Goal: Task Accomplishment & Management: Manage account settings

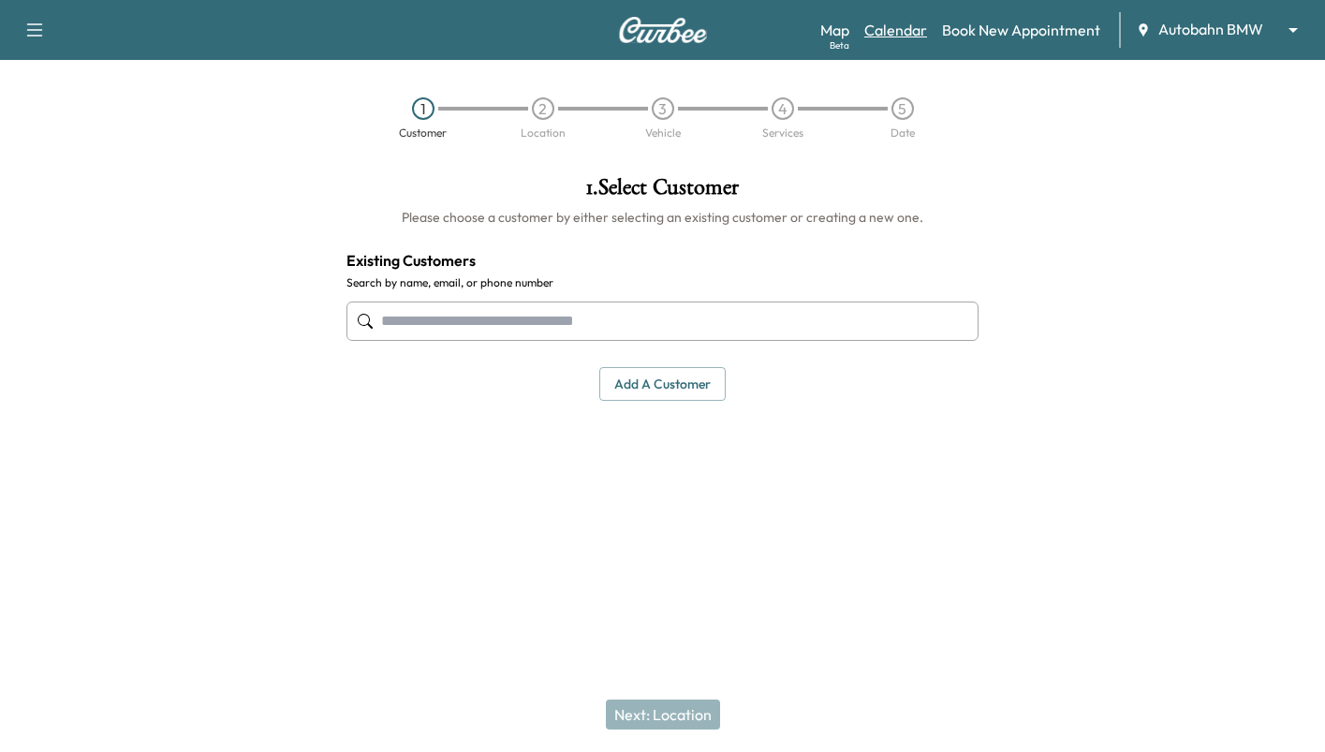
click at [895, 32] on link "Calendar" at bounding box center [895, 30] width 63 height 22
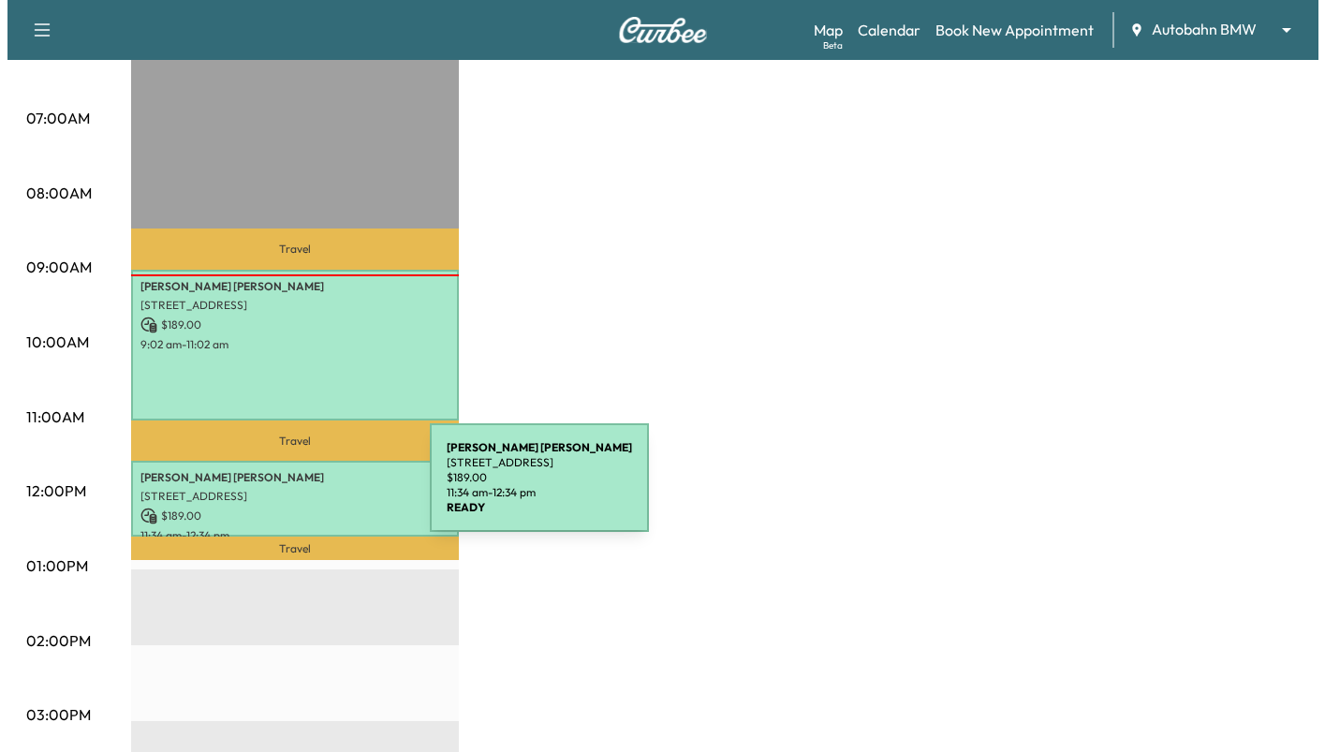
scroll to position [374, 0]
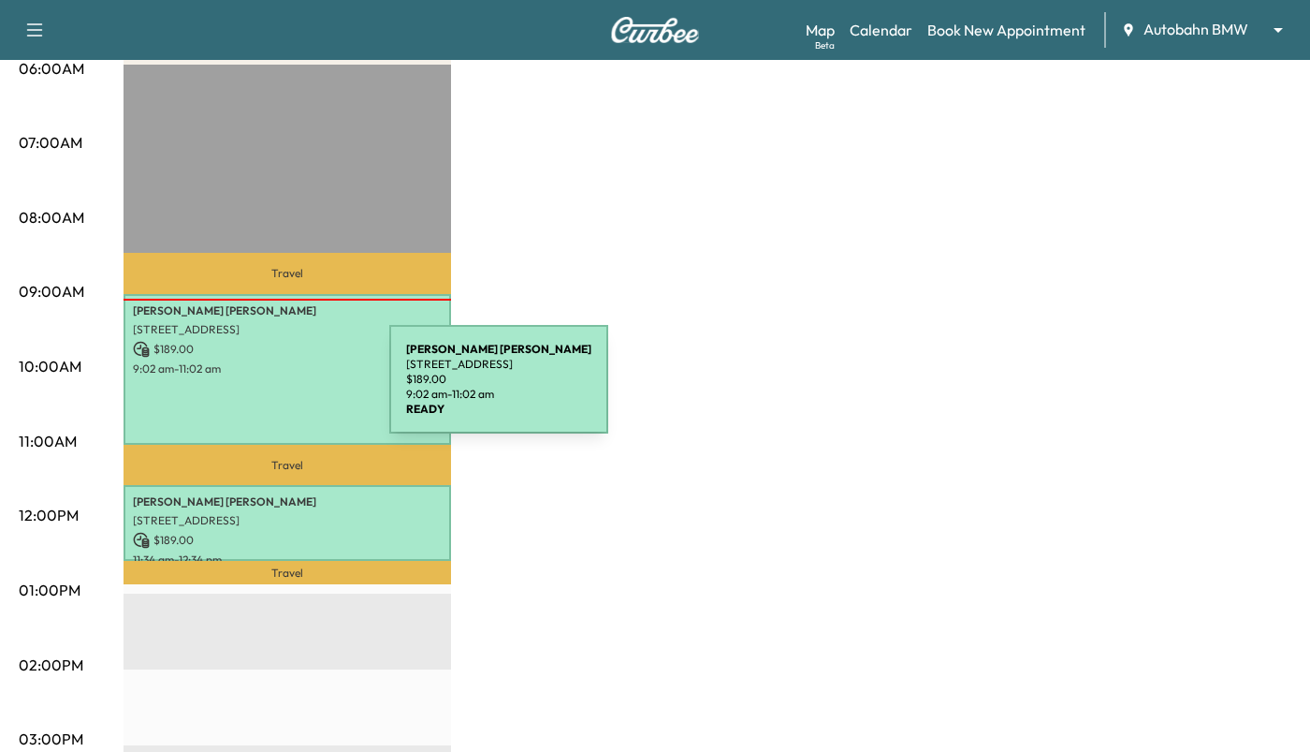
click at [249, 390] on div "[PERSON_NAME] [STREET_ADDRESS] $ 189.00 9:02 am - 11:02 am" at bounding box center [288, 370] width 328 height 152
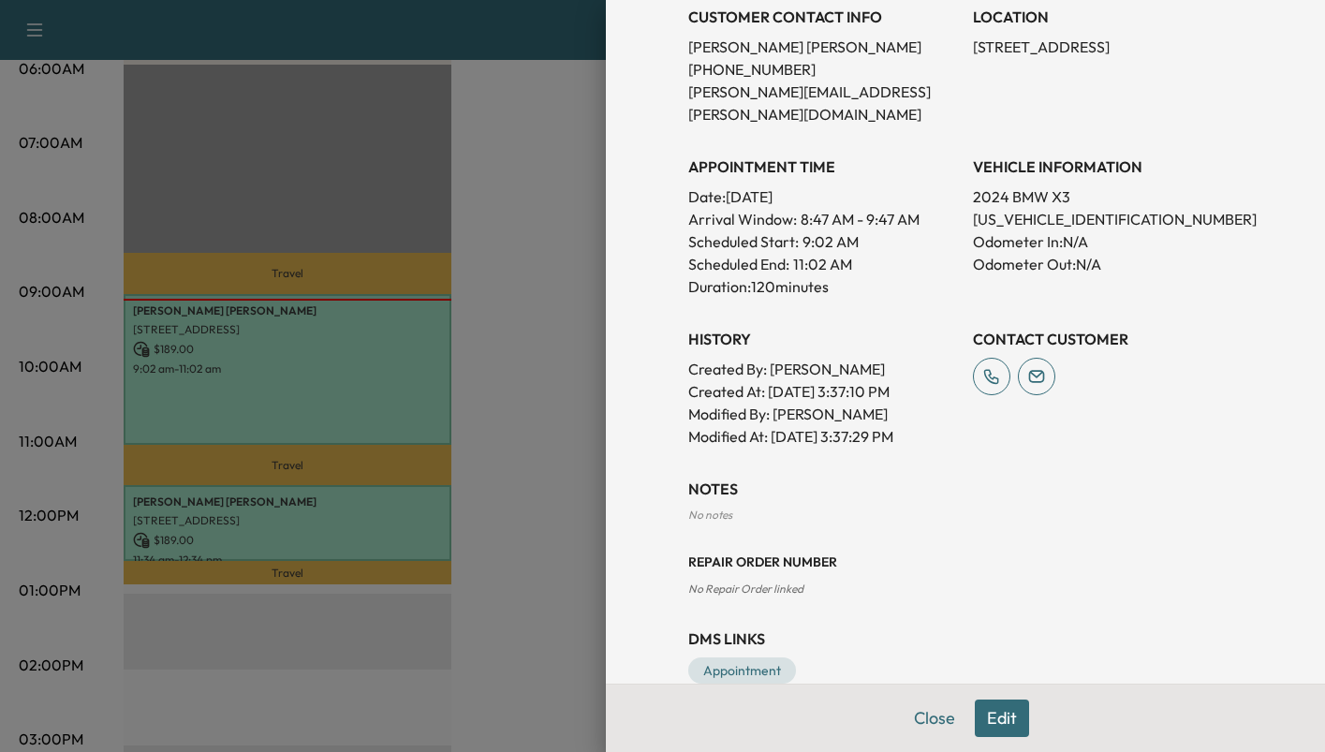
scroll to position [417, 0]
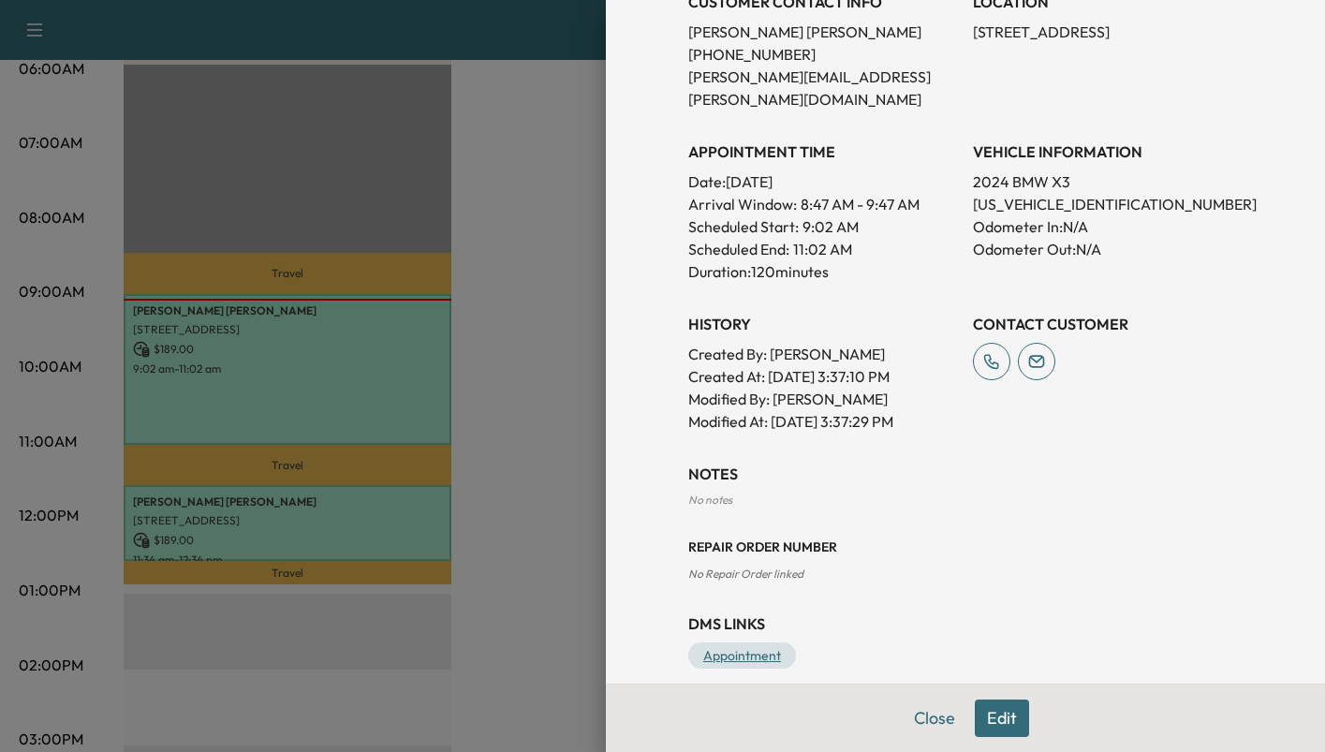
click at [741, 642] on link "Appointment" at bounding box center [742, 655] width 108 height 26
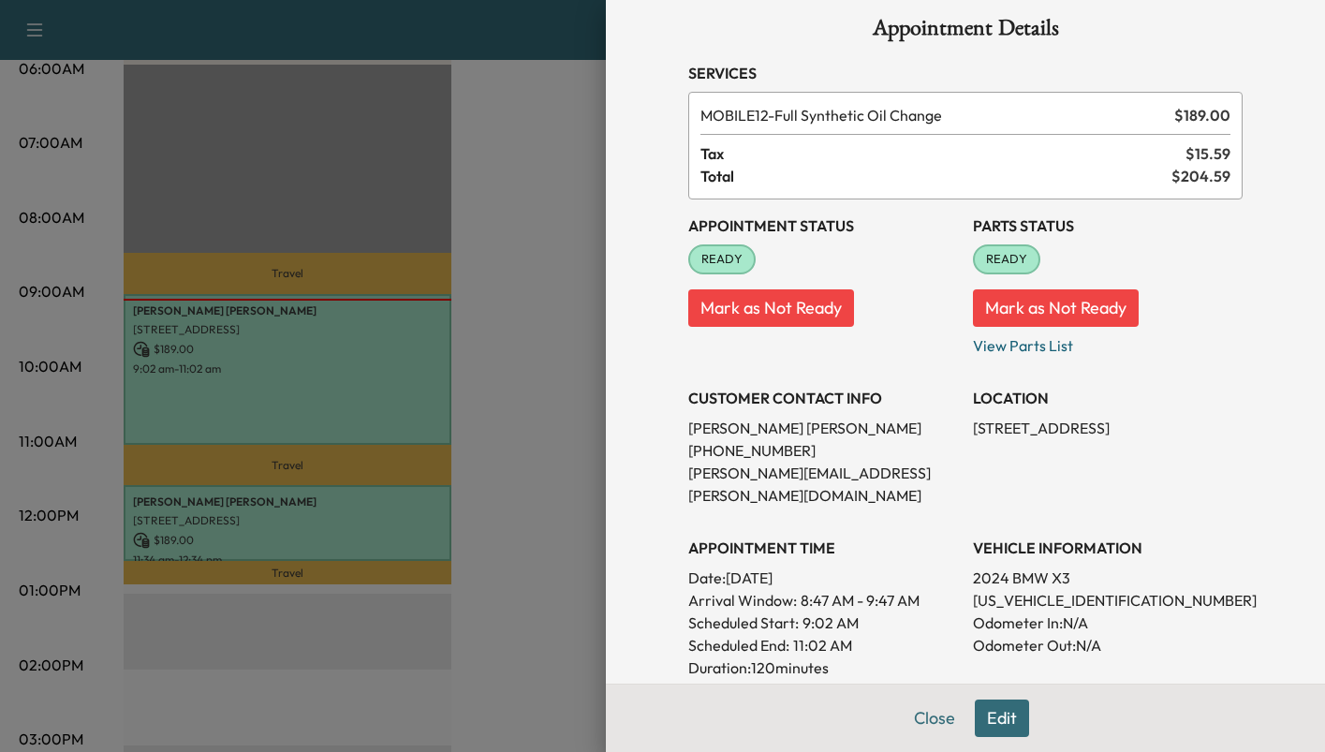
scroll to position [0, 0]
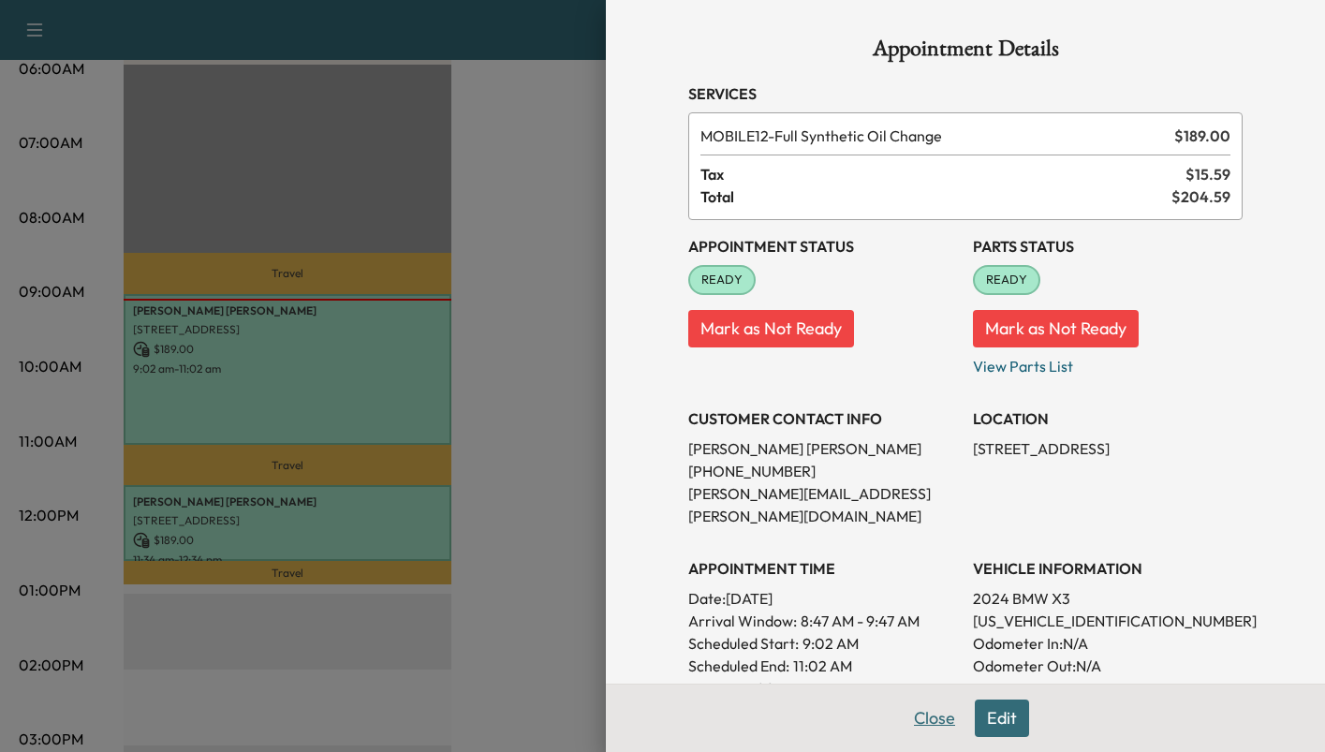
click at [910, 717] on button "Close" at bounding box center [934, 717] width 66 height 37
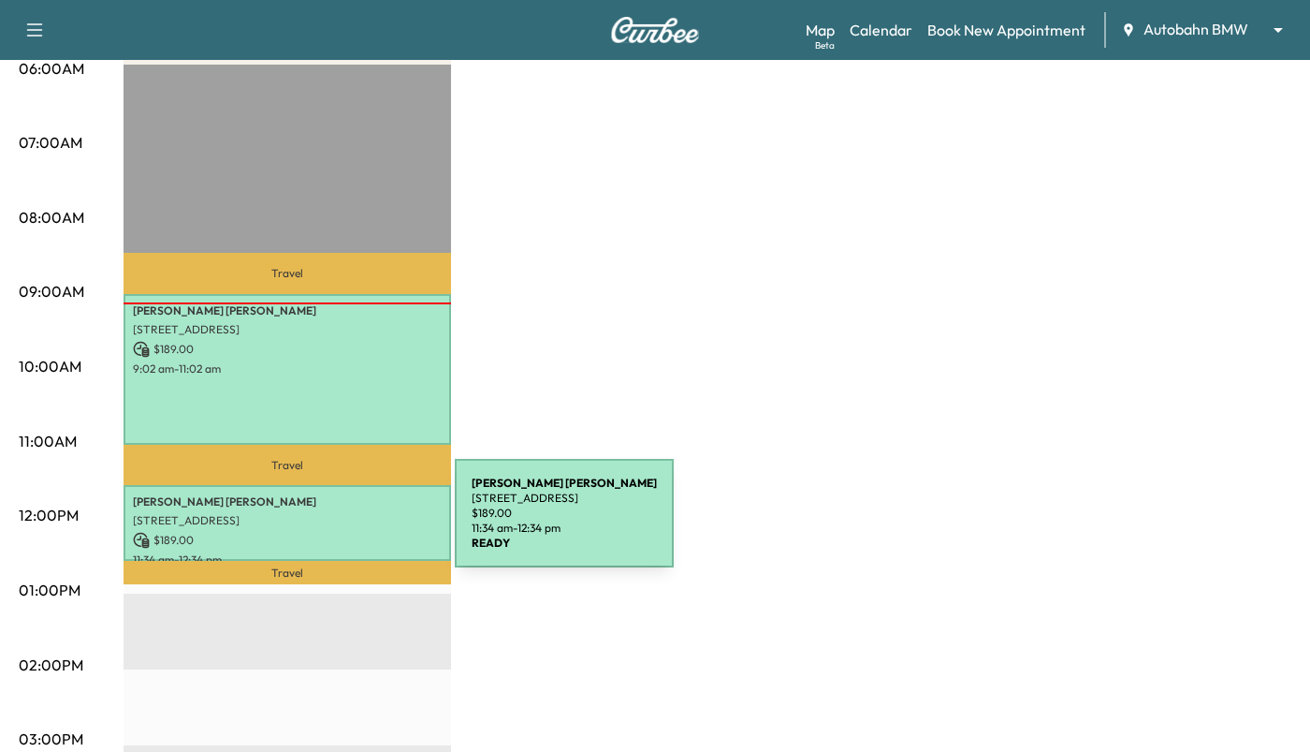
click at [315, 523] on div "[PERSON_NAME] [STREET_ADDRESS] $ 189.00 11:34 am - 12:34 pm" at bounding box center [288, 523] width 328 height 76
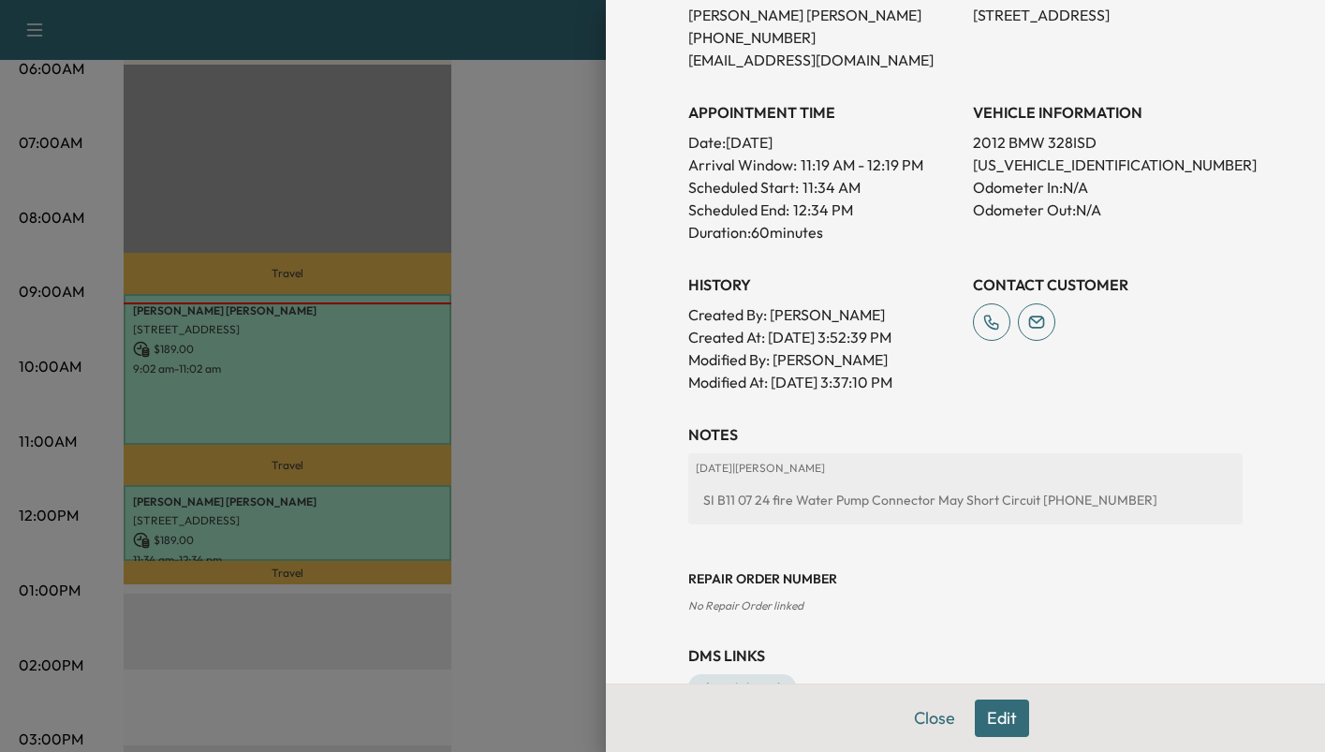
scroll to position [488, 0]
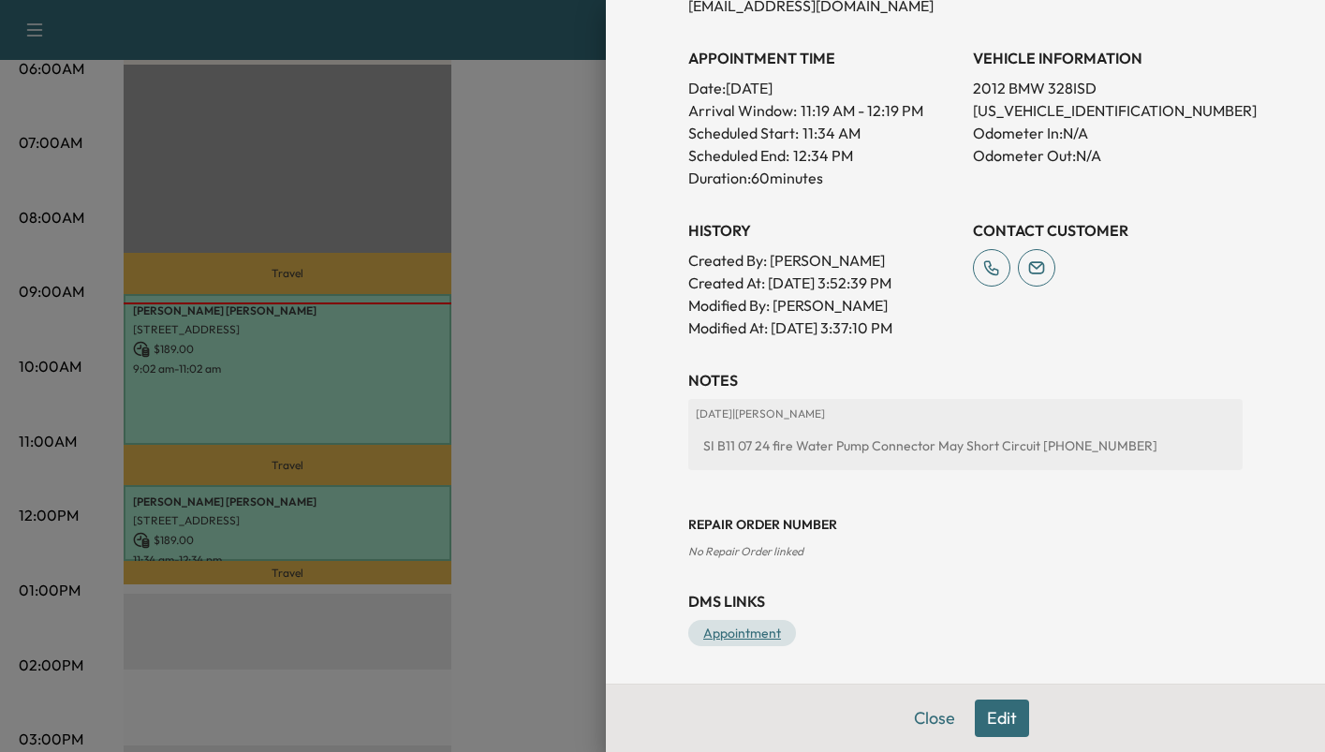
click at [739, 637] on link "Appointment" at bounding box center [742, 633] width 108 height 26
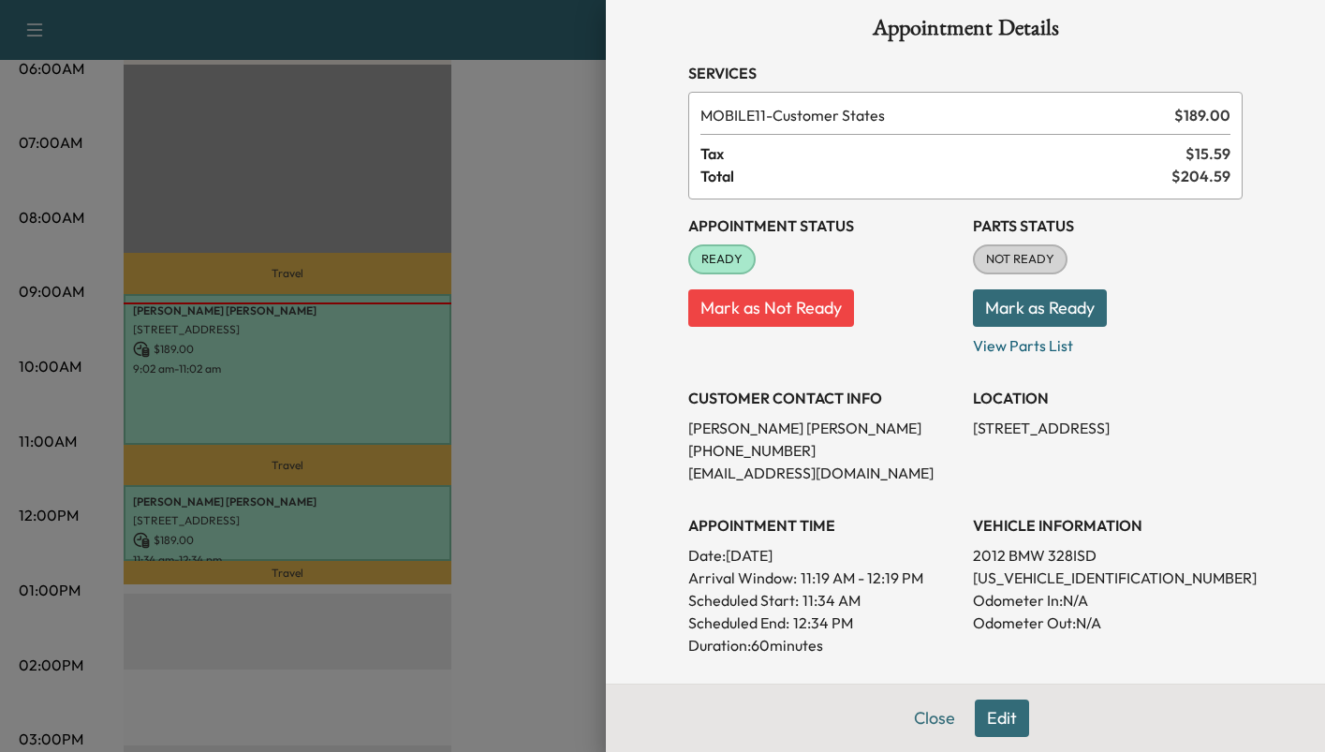
scroll to position [20, 0]
click at [1041, 313] on button "Mark as Ready" at bounding box center [1040, 308] width 134 height 37
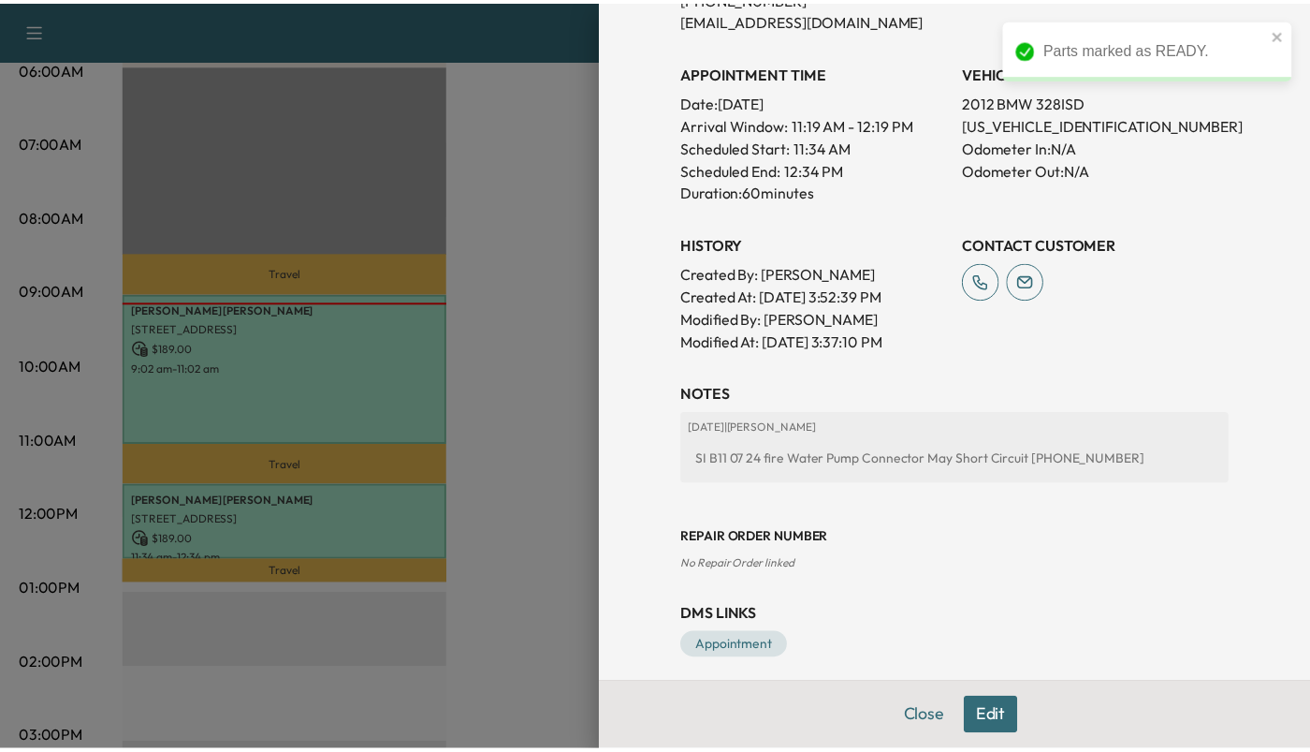
scroll to position [488, 0]
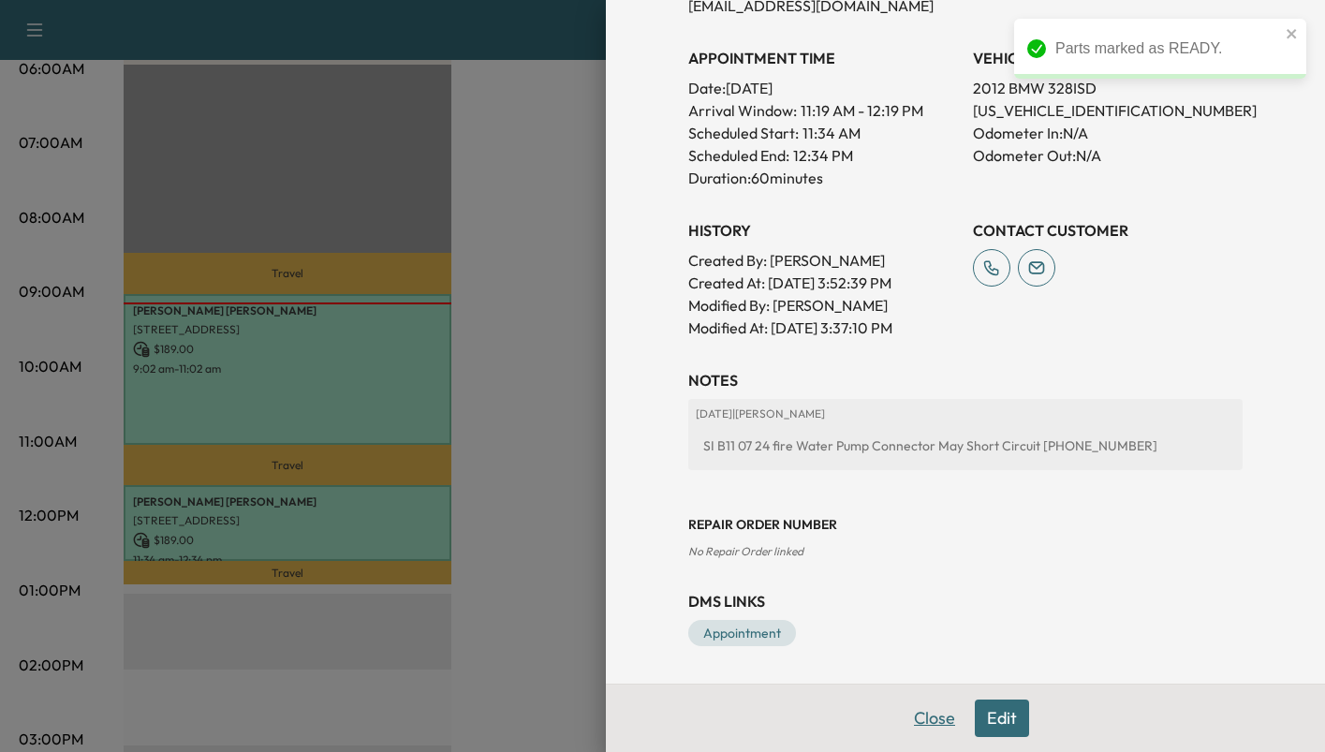
click at [930, 723] on button "Close" at bounding box center [934, 717] width 66 height 37
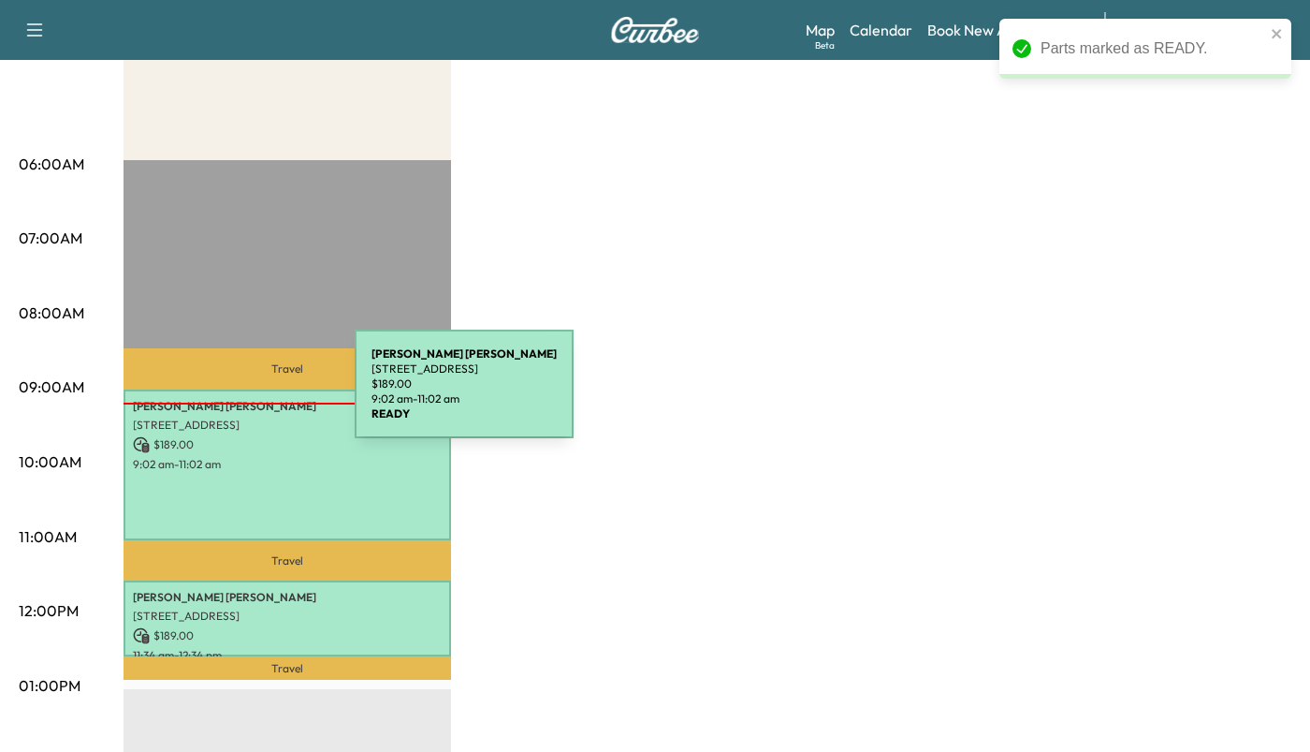
scroll to position [187, 0]
